Goal: Navigation & Orientation: Go to known website

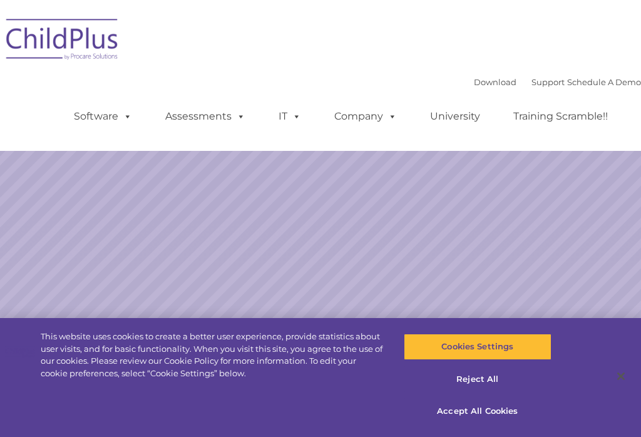
select select "MEDIUM"
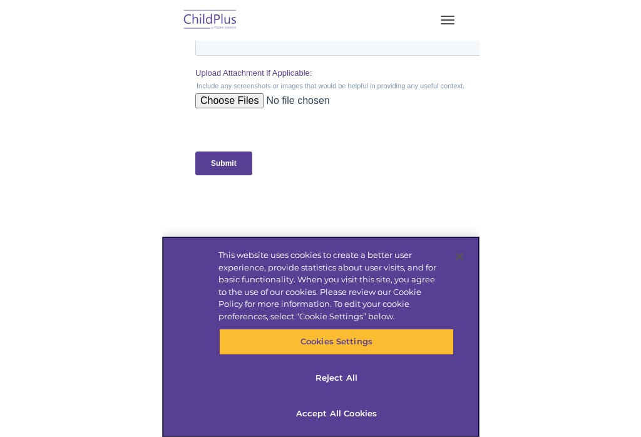
scroll to position [1417, 0]
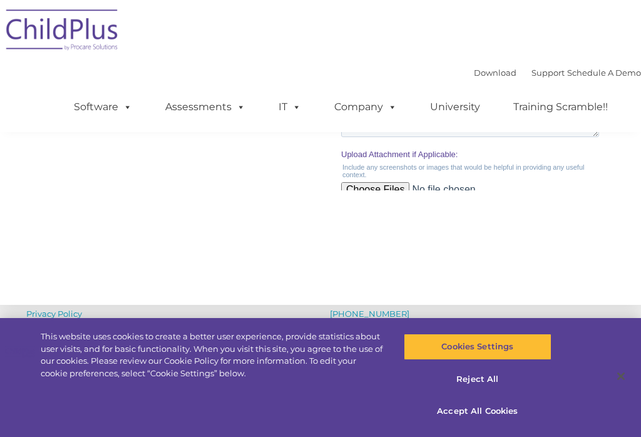
click at [223, 16] on div "Download Support | Schedule A Demo  MENU MENU Software ChildPlus: The original…" at bounding box center [320, 66] width 641 height 132
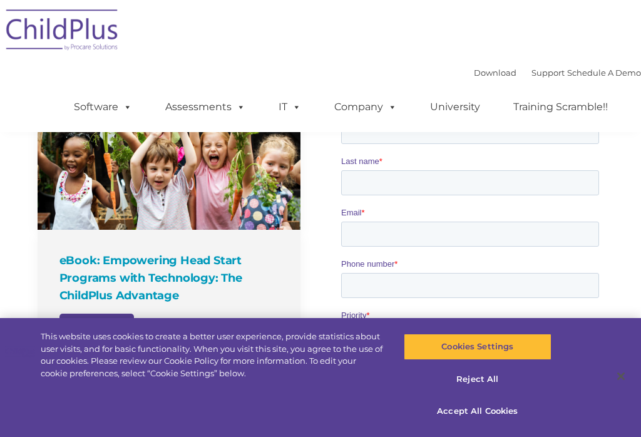
scroll to position [956, 0]
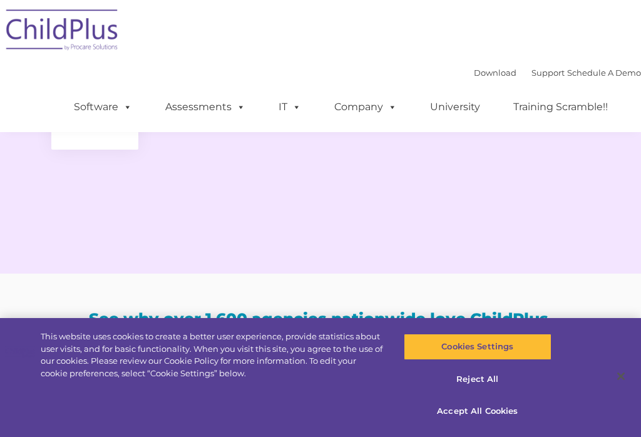
scroll to position [1932, 0]
